Goal: Information Seeking & Learning: Learn about a topic

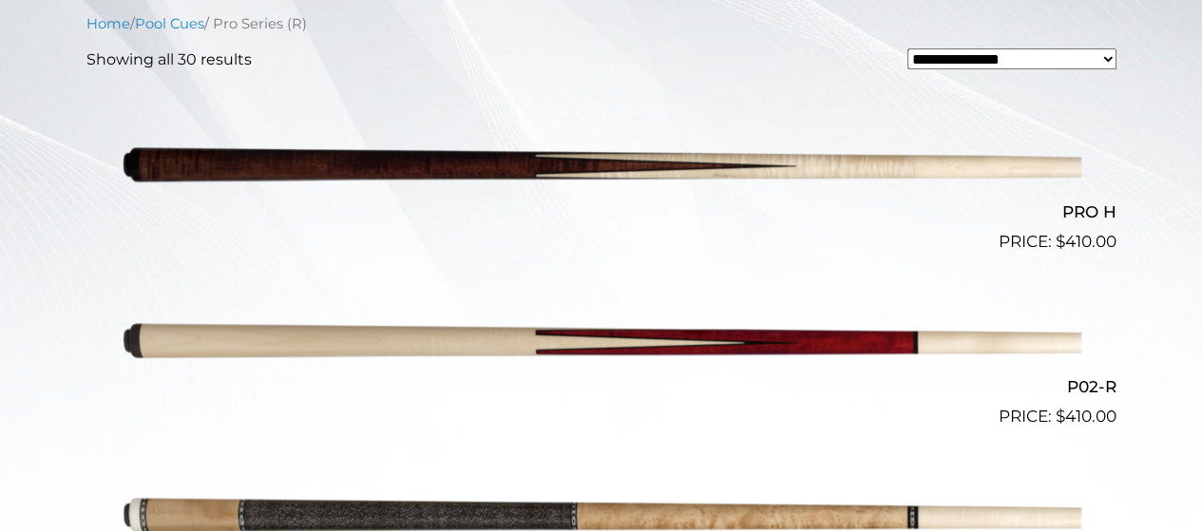
scroll to position [513, 0]
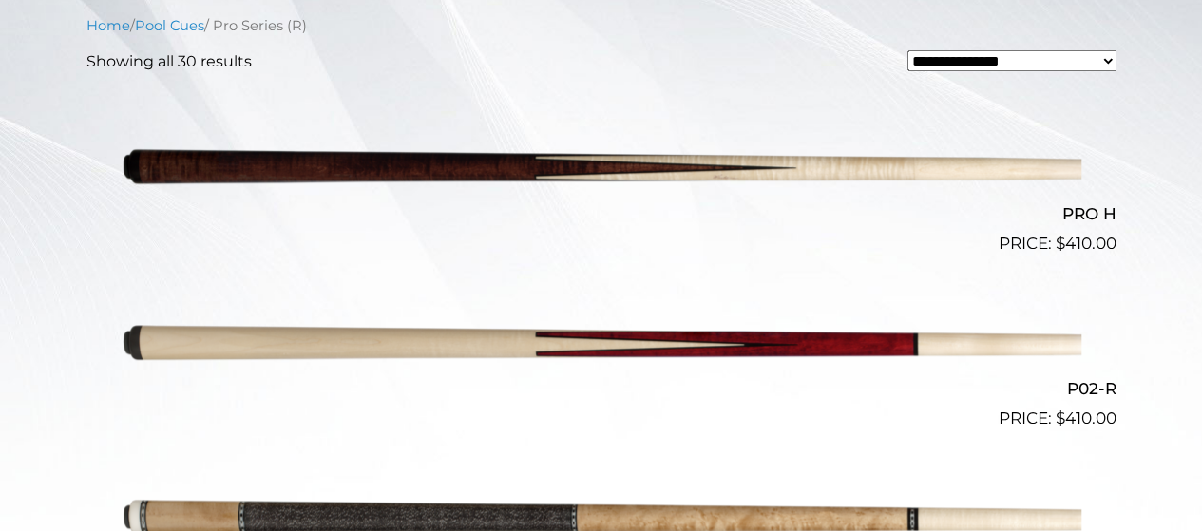
click at [388, 163] on img at bounding box center [601, 168] width 959 height 160
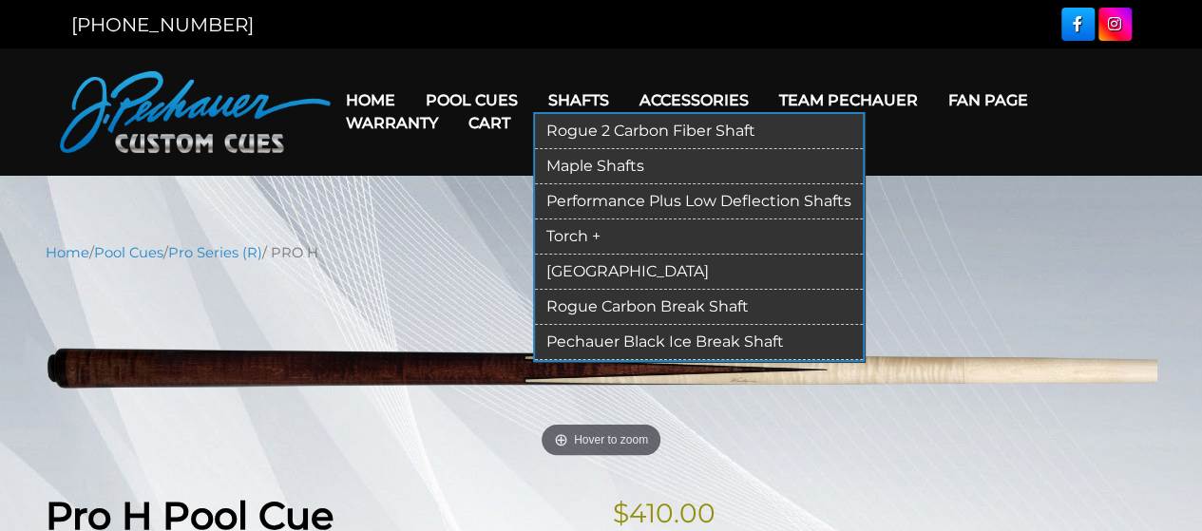
click at [583, 168] on link "Maple Shafts" at bounding box center [699, 166] width 328 height 35
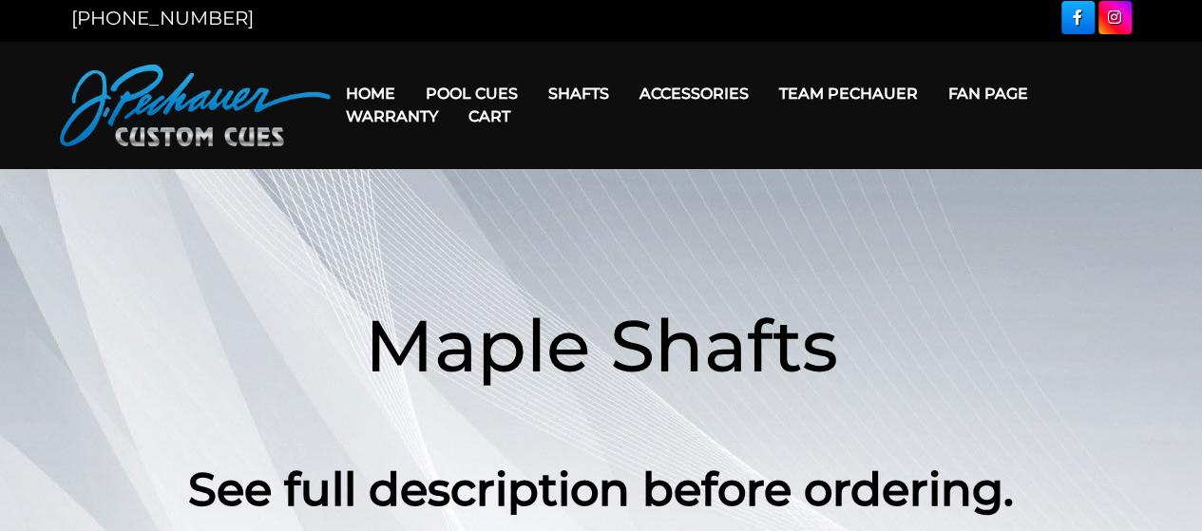
scroll to position [6, 0]
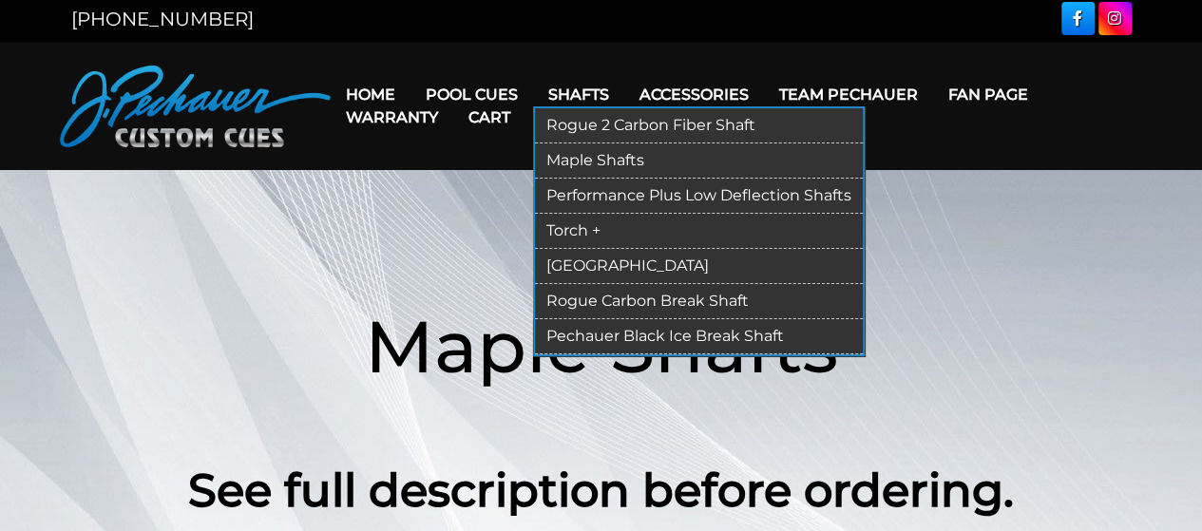
click at [607, 196] on link "Performance Plus Low Deflection Shafts" at bounding box center [699, 196] width 328 height 35
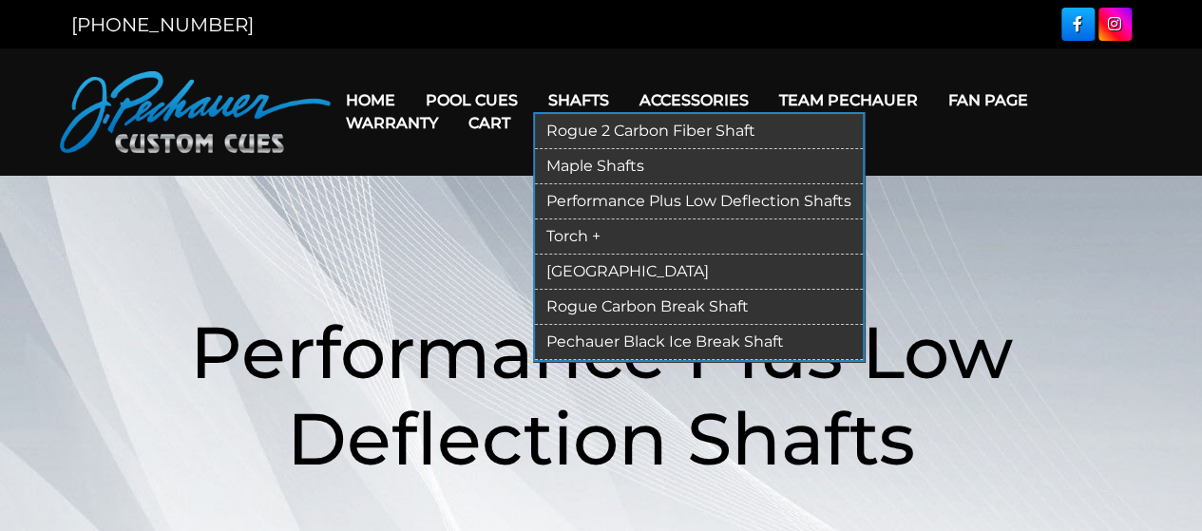
click at [591, 168] on link "Maple Shafts" at bounding box center [699, 166] width 328 height 35
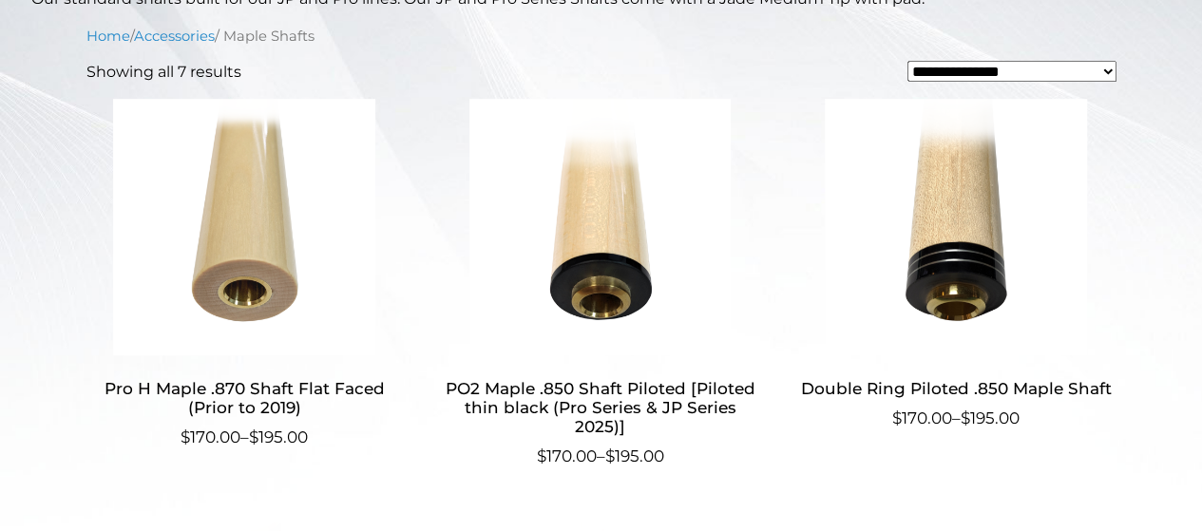
scroll to position [559, 0]
